Goal: Complete application form

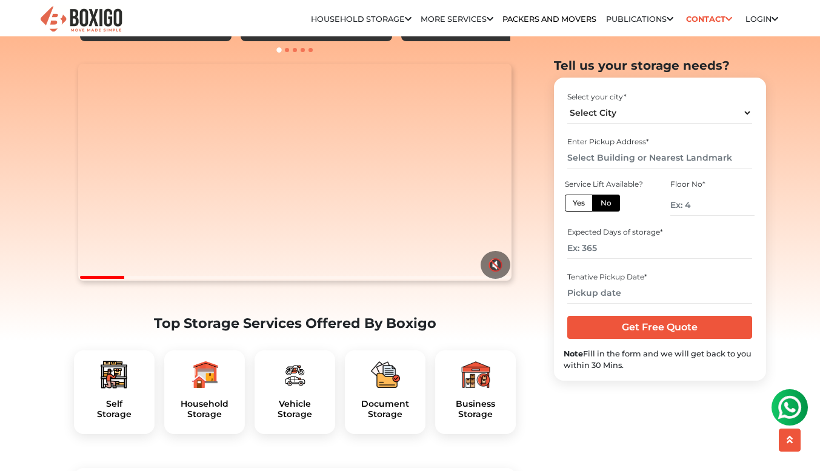
click at [171, 331] on h2 "Top Storage Services Offered By Boxigo" at bounding box center [295, 323] width 442 height 16
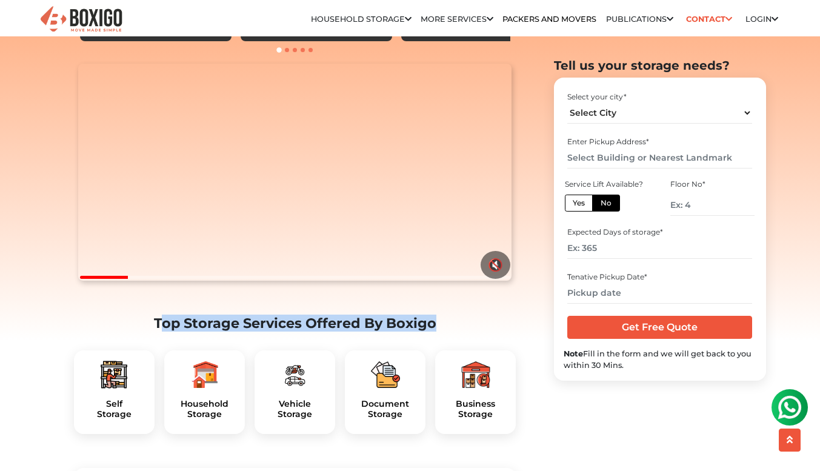
click at [171, 331] on h2 "Top Storage Services Offered By Boxigo" at bounding box center [295, 323] width 442 height 16
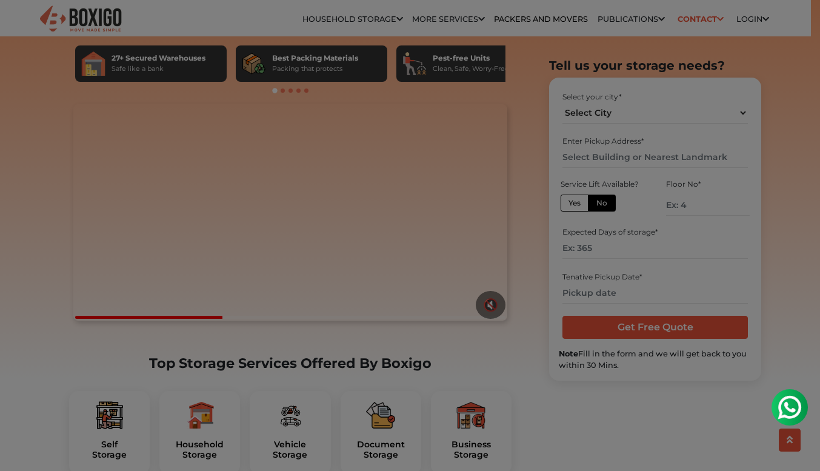
scroll to position [235, 0]
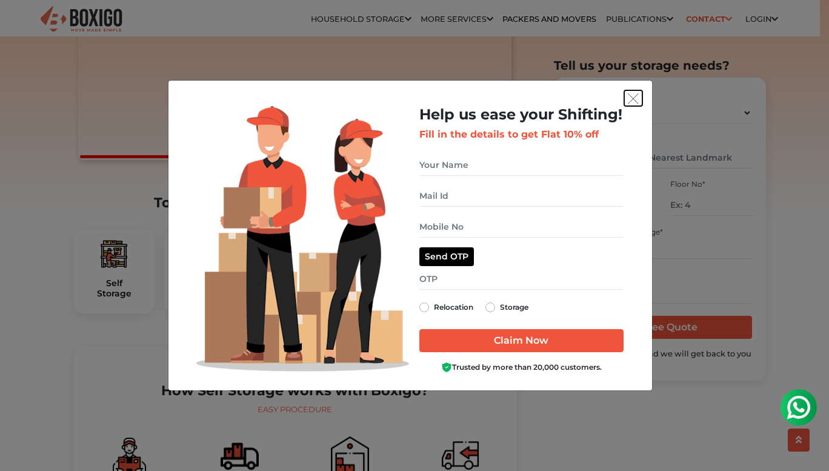
click at [634, 98] on img "get free quote dialog" at bounding box center [633, 98] width 11 height 11
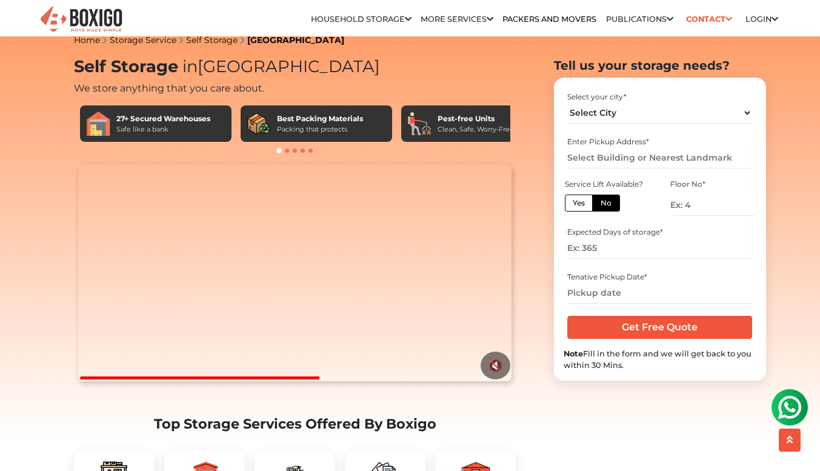
scroll to position [0, 0]
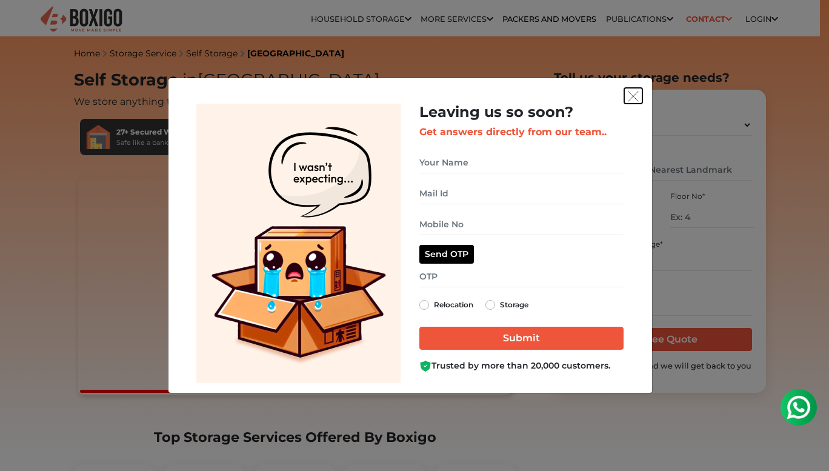
click at [634, 100] on img "get free quote dialog" at bounding box center [633, 96] width 11 height 11
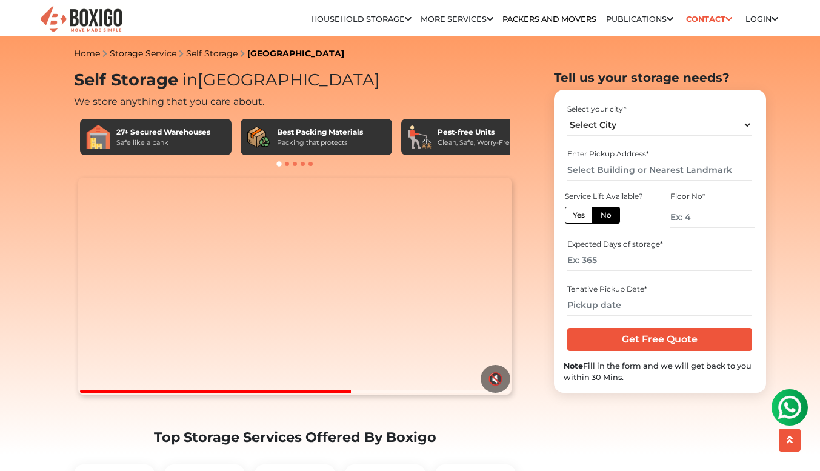
scroll to position [85, 0]
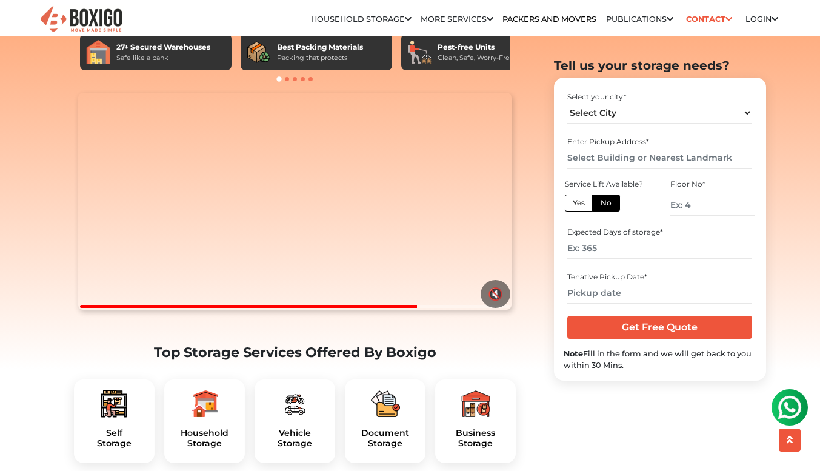
click at [318, 361] on h2 "Top Storage Services Offered By Boxigo" at bounding box center [295, 352] width 442 height 16
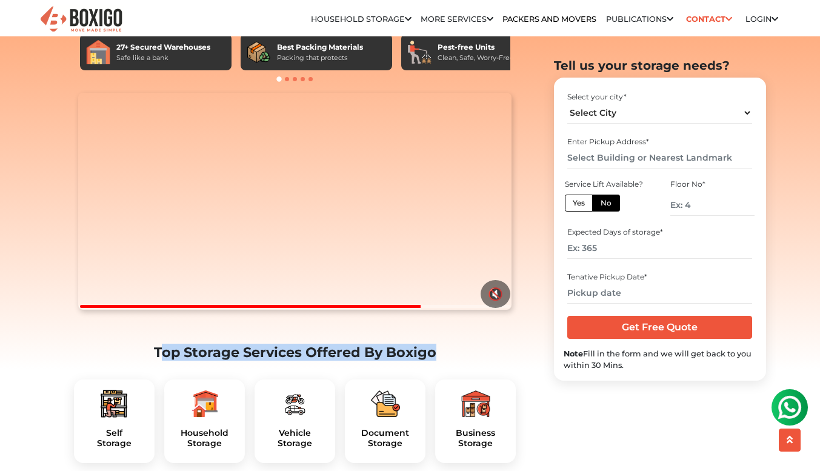
click at [318, 361] on h2 "Top Storage Services Offered By Boxigo" at bounding box center [295, 352] width 442 height 16
click at [316, 355] on section "Your browser does not support the video tag. 🔇 Top Storage Services Offered By …" at bounding box center [295, 283] width 442 height 380
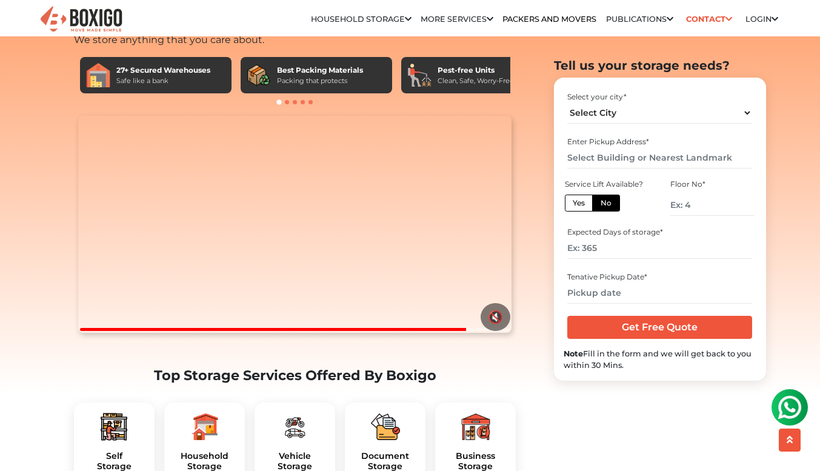
scroll to position [61, 0]
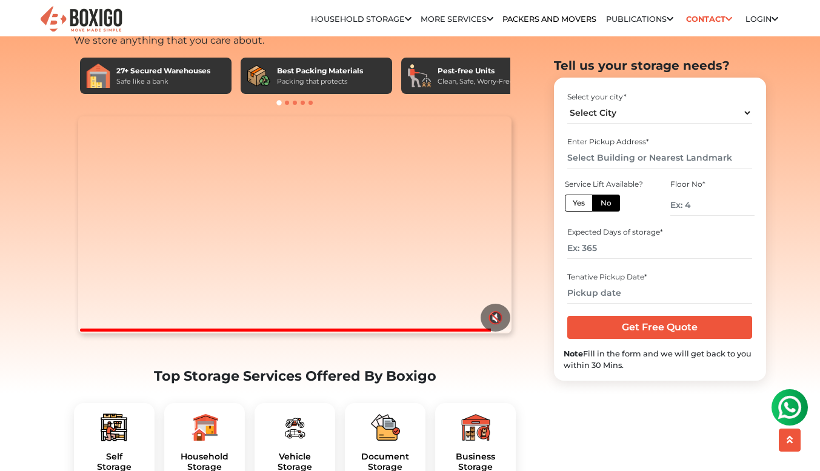
click at [166, 384] on h2 "Top Storage Services Offered By Boxigo" at bounding box center [295, 376] width 442 height 16
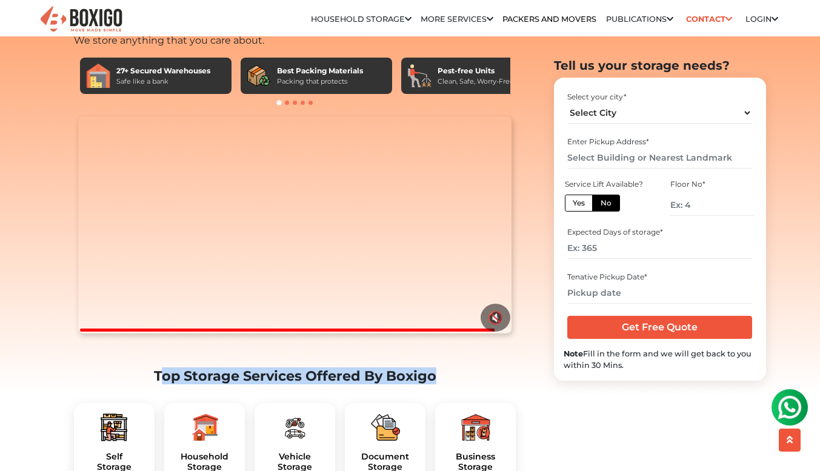
click at [166, 384] on h2 "Top Storage Services Offered By Boxigo" at bounding box center [295, 376] width 442 height 16
click at [314, 380] on section "Your browser does not support the video tag. 🔇 Top Storage Services Offered By …" at bounding box center [295, 306] width 442 height 380
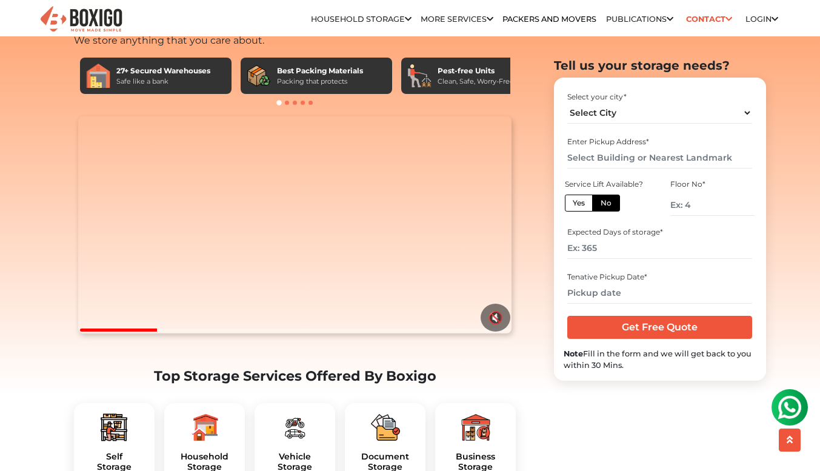
click at [371, 384] on h2 "Top Storage Services Offered By Boxigo" at bounding box center [295, 376] width 442 height 16
click at [365, 384] on h2 "Top Storage Services Offered By Boxigo" at bounding box center [295, 376] width 442 height 16
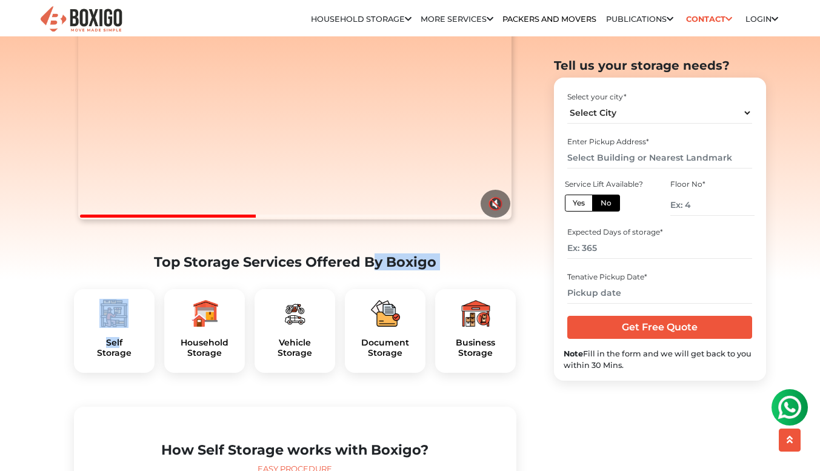
scroll to position [336, 0]
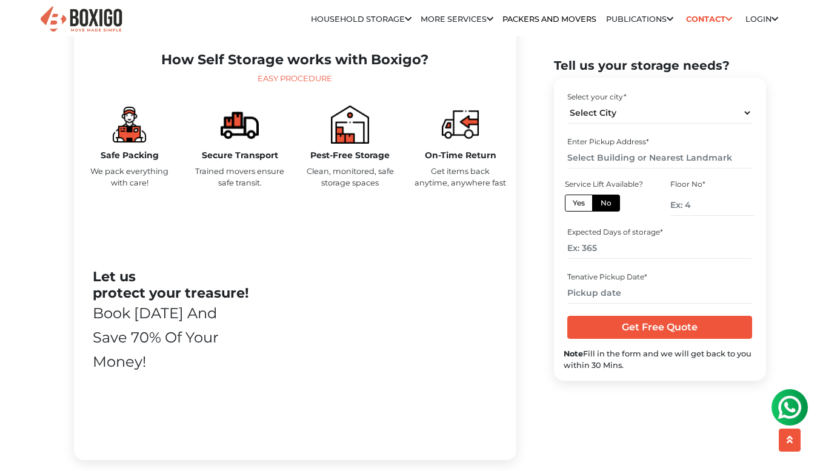
scroll to position [548, 0]
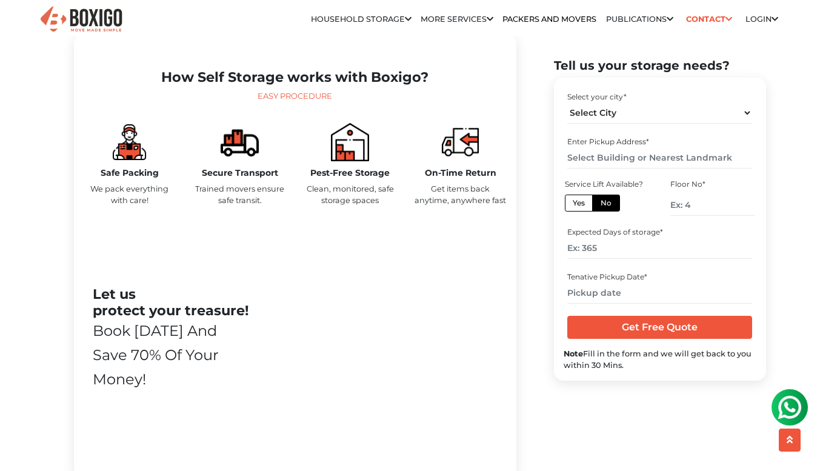
click at [104, 178] on h5 "Safe Packing" at bounding box center [130, 173] width 92 height 10
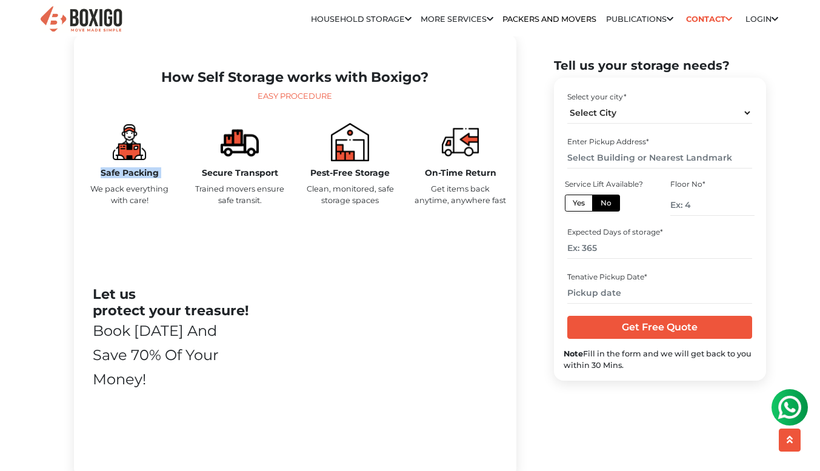
click at [104, 178] on h5 "Safe Packing" at bounding box center [130, 173] width 92 height 10
click at [91, 206] on p "We pack everything with care!" at bounding box center [130, 194] width 92 height 23
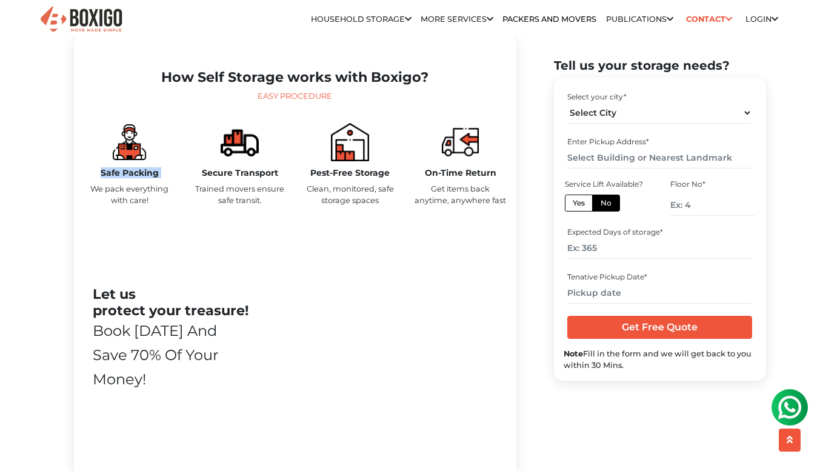
click at [91, 206] on p "We pack everything with care!" at bounding box center [130, 194] width 92 height 23
drag, startPoint x: 202, startPoint y: 196, endPoint x: 121, endPoint y: 212, distance: 83.4
click at [121, 212] on div "Safe Packing We pack everything with care! Secure Transport Trained movers ensu…" at bounding box center [295, 169] width 441 height 93
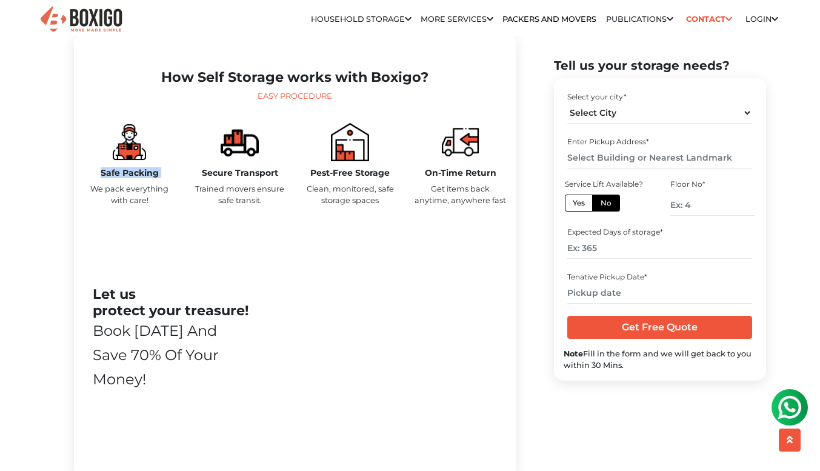
drag, startPoint x: 100, startPoint y: 196, endPoint x: 506, endPoint y: 226, distance: 407.1
click at [506, 216] on div "Safe Packing We pack everything with care! Secure Transport Trained movers ensu…" at bounding box center [295, 169] width 441 height 93
click at [546, 290] on section "Tell us your storage needs? Select your city * Select City Bangalore Bengaluru …" at bounding box center [640, 219] width 212 height 322
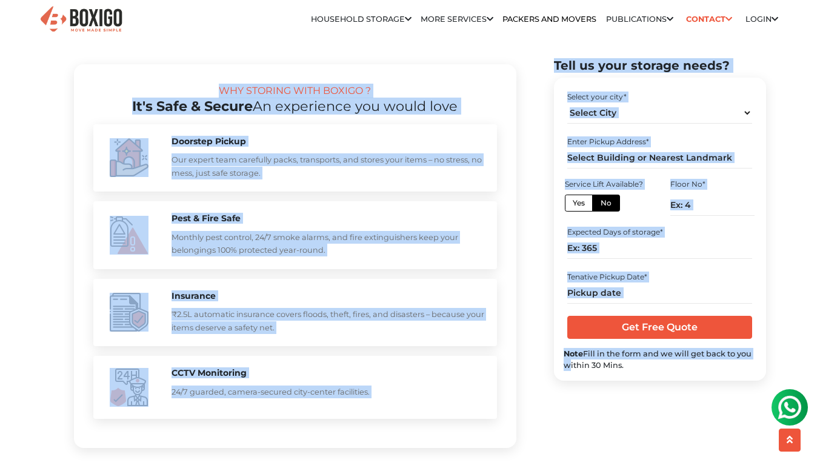
scroll to position [1220, 0]
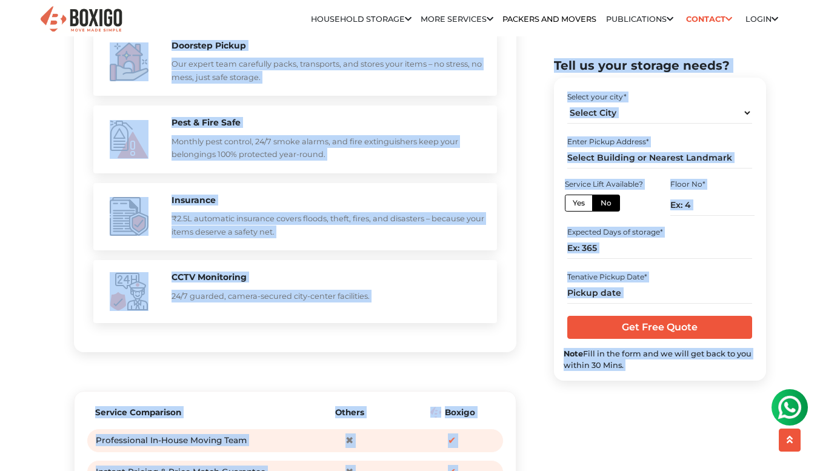
drag, startPoint x: 856, startPoint y: 583, endPoint x: 777, endPoint y: 428, distance: 174.3
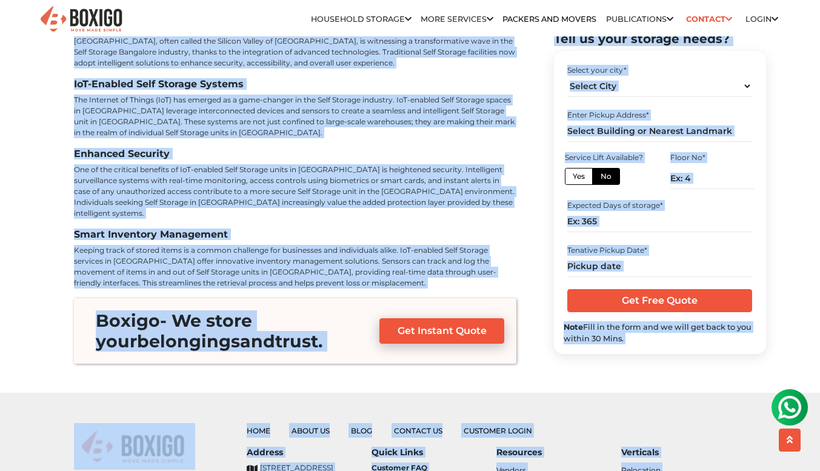
scroll to position [4768, 0]
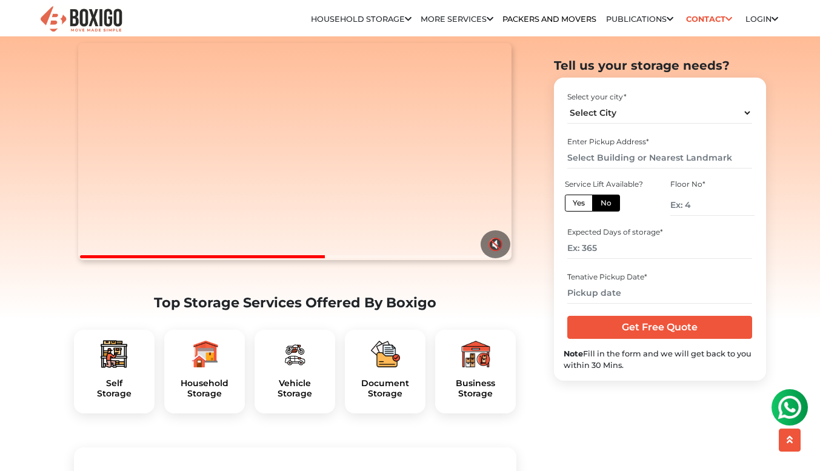
scroll to position [0, 0]
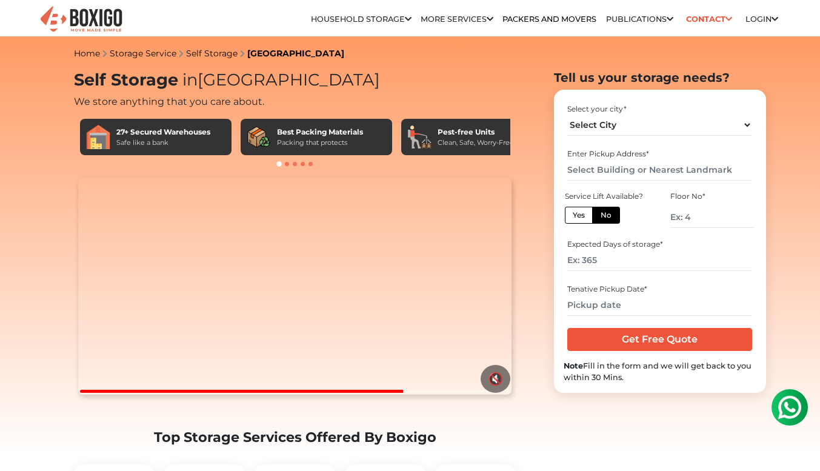
click at [283, 165] on div at bounding box center [295, 164] width 442 height 12
click at [542, 174] on section "Tell us your storage needs? Select your city * Select City Bangalore Bengaluru …" at bounding box center [640, 231] width 212 height 322
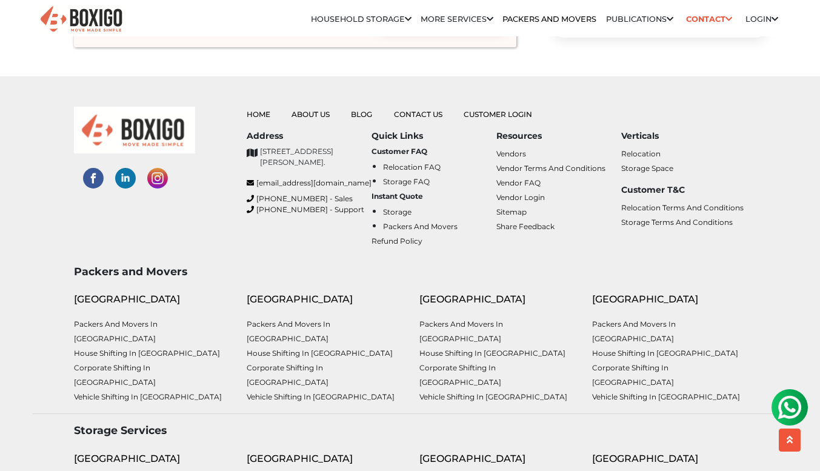
scroll to position [4768, 0]
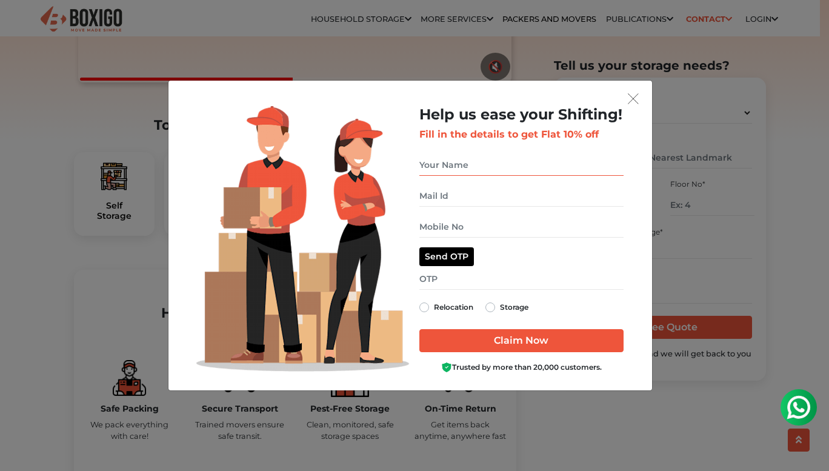
click at [474, 165] on input "get free quote dialog" at bounding box center [521, 165] width 204 height 21
type input "Anjali"
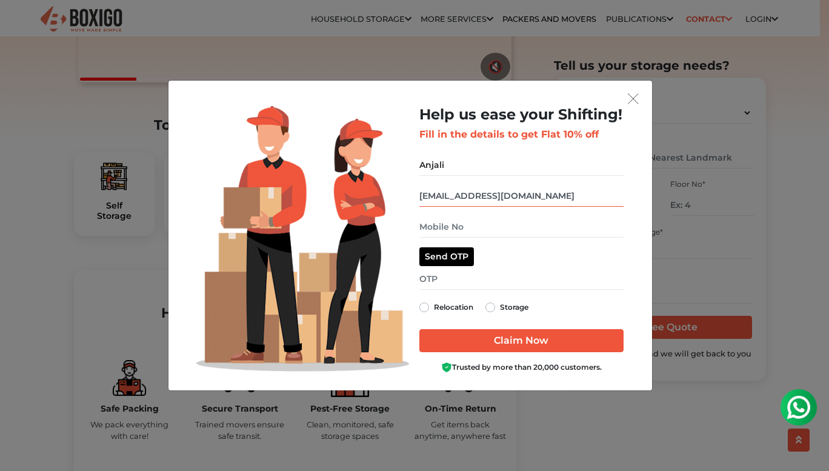
type input "[EMAIL_ADDRESS][DOMAIN_NAME]"
click at [451, 227] on input "get free quote dialog" at bounding box center [521, 226] width 204 height 21
type input "7204009993"
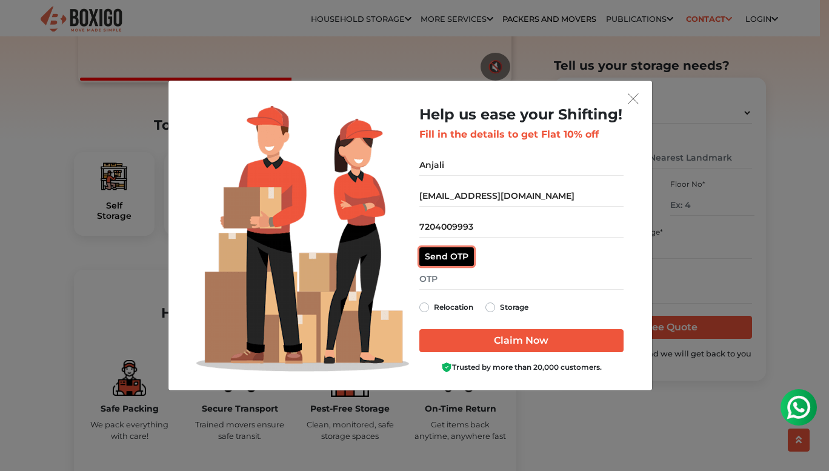
click at [451, 256] on button "Send OTP" at bounding box center [446, 256] width 55 height 19
click at [437, 274] on input "get free quote dialog" at bounding box center [521, 278] width 204 height 21
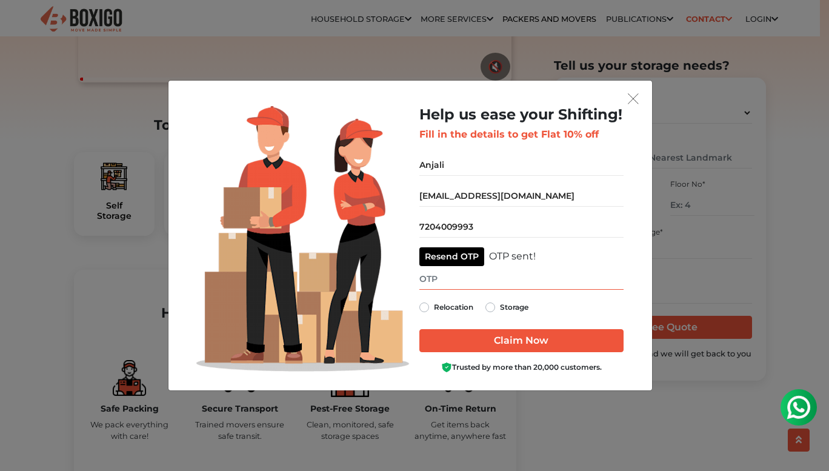
click at [441, 284] on input "get free quote dialog" at bounding box center [521, 278] width 204 height 21
type input "5229"
click at [500, 305] on label "Storage" at bounding box center [514, 307] width 28 height 15
click at [492, 305] on input "Storage" at bounding box center [490, 306] width 10 height 12
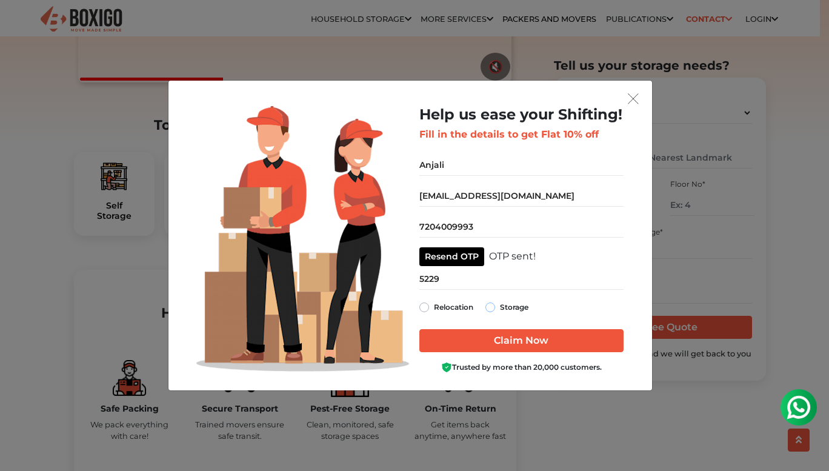
radio input "true"
click at [515, 341] on input "Claim Now" at bounding box center [521, 340] width 204 height 23
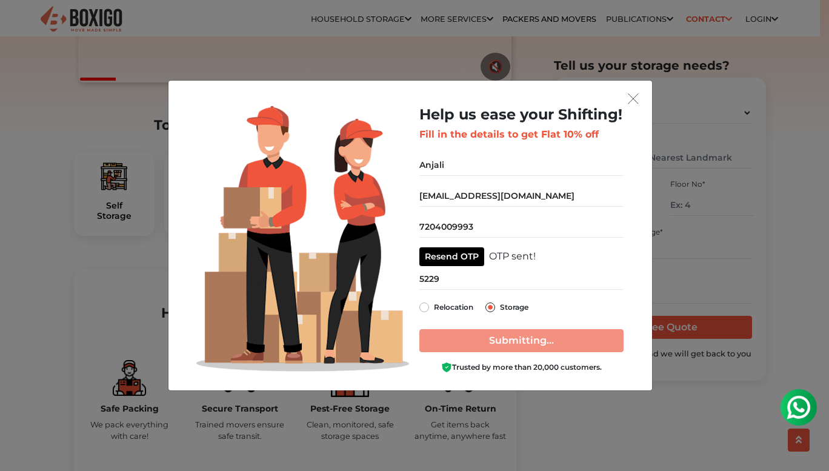
click at [513, 259] on div "OTP sent!" at bounding box center [512, 256] width 47 height 15
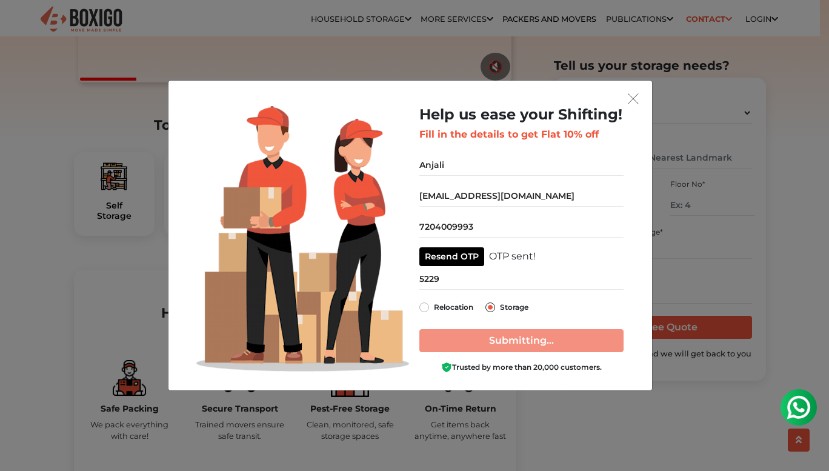
click at [513, 259] on div "OTP sent!" at bounding box center [512, 256] width 47 height 15
click at [571, 260] on div "Resend OTP OTP sent!" at bounding box center [521, 256] width 204 height 19
click at [629, 433] on div "Help us ease your Shifting! Fill in the details to get Flat 10% off Anjali [EMA…" at bounding box center [414, 235] width 829 height 471
